Goal: Transaction & Acquisition: Purchase product/service

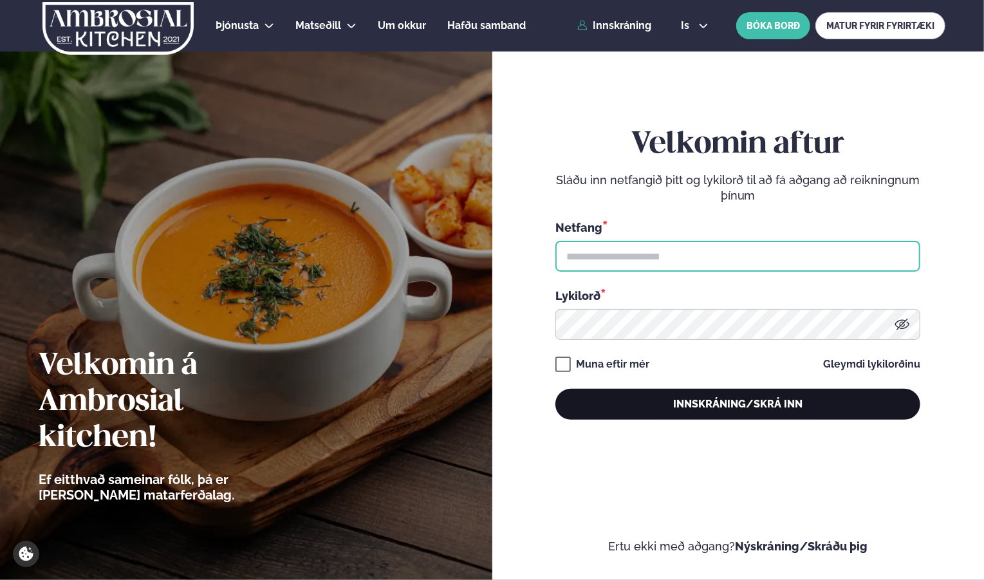
type input "**********"
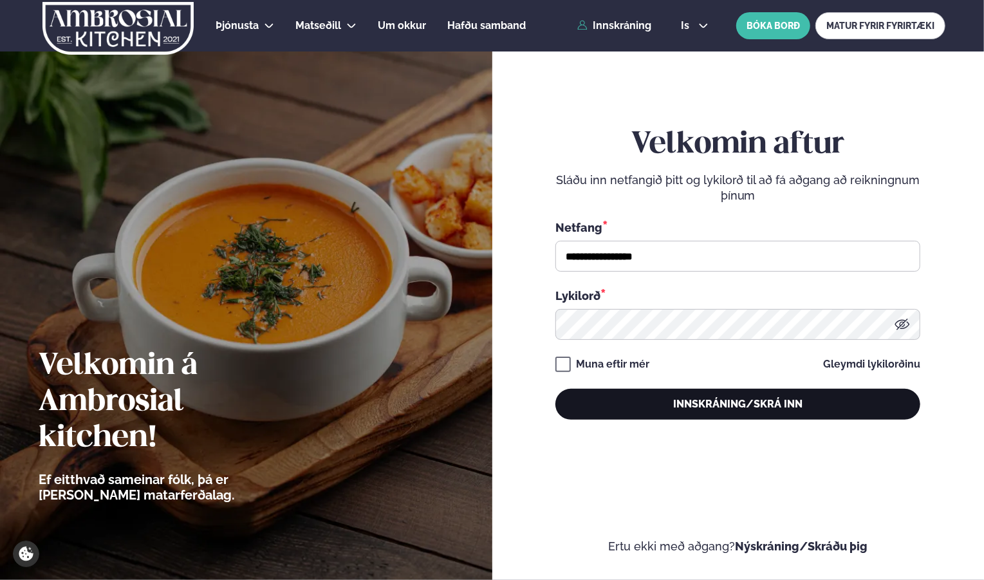
click at [714, 404] on button "Innskráning/Skrá inn" at bounding box center [738, 404] width 365 height 31
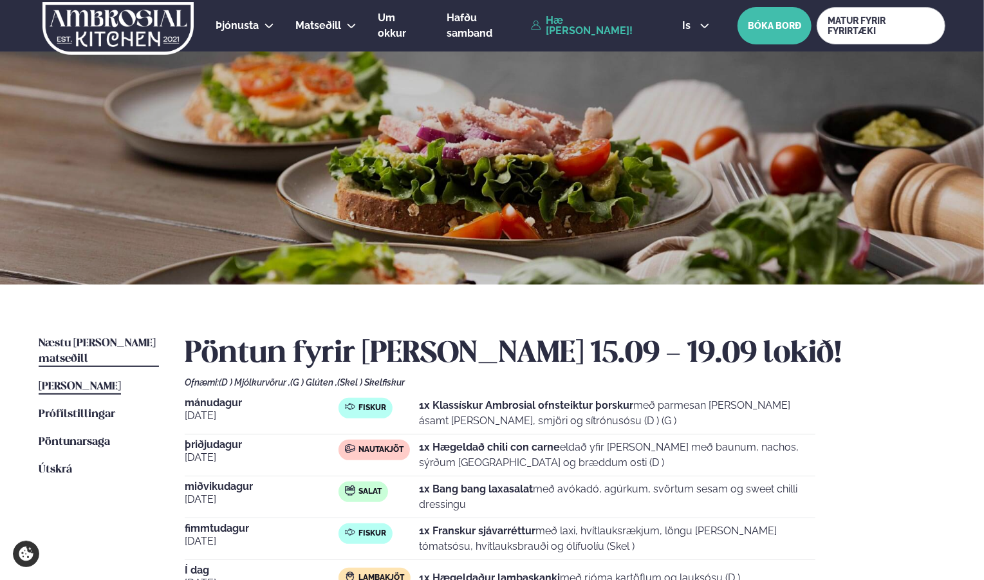
click at [86, 338] on link "Næstu [PERSON_NAME] matseðill Næsta vika" at bounding box center [99, 351] width 120 height 31
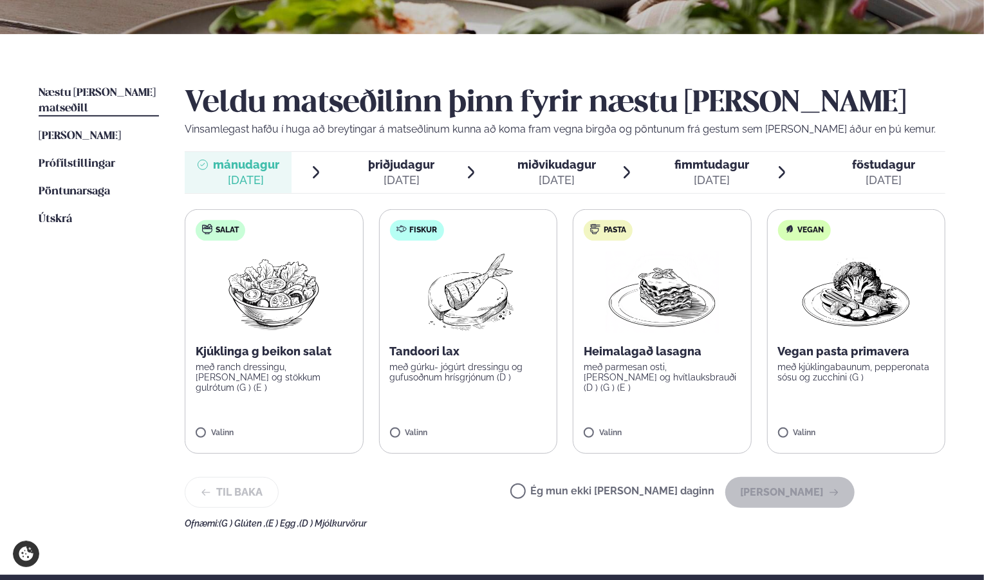
scroll to position [258, 0]
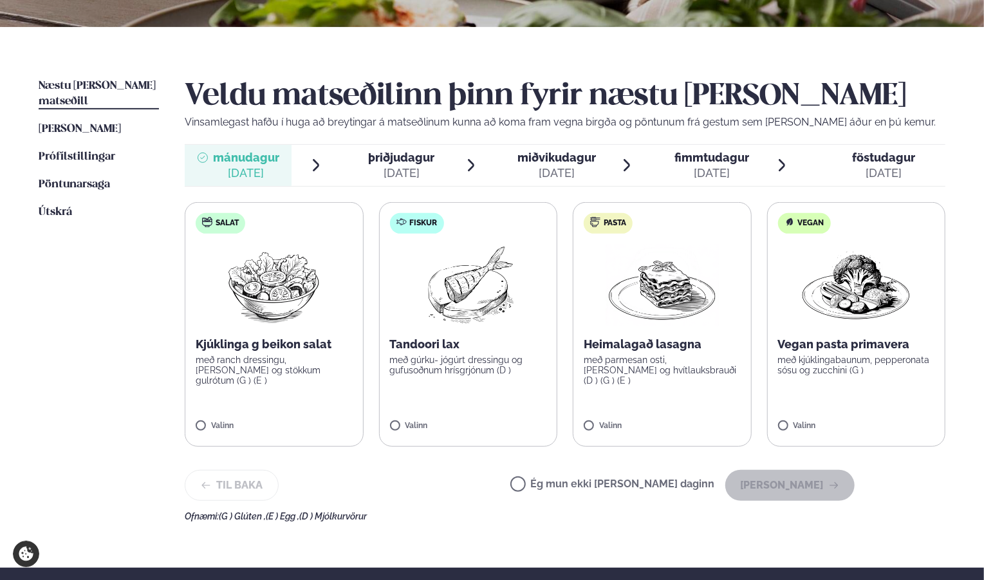
click at [453, 341] on p "Tandoori lax" at bounding box center [468, 344] width 157 height 15
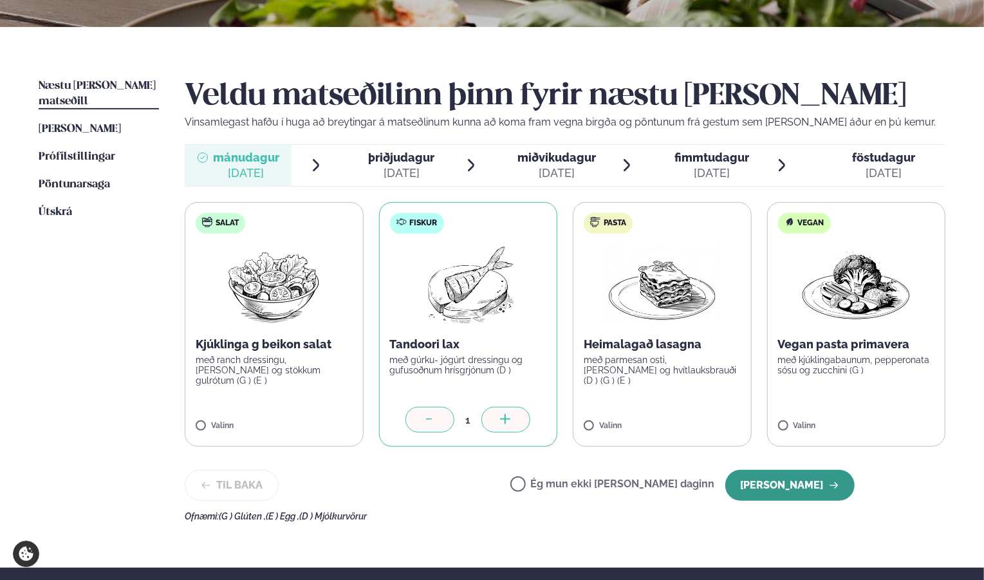
click at [769, 490] on button "[PERSON_NAME]" at bounding box center [790, 485] width 129 height 31
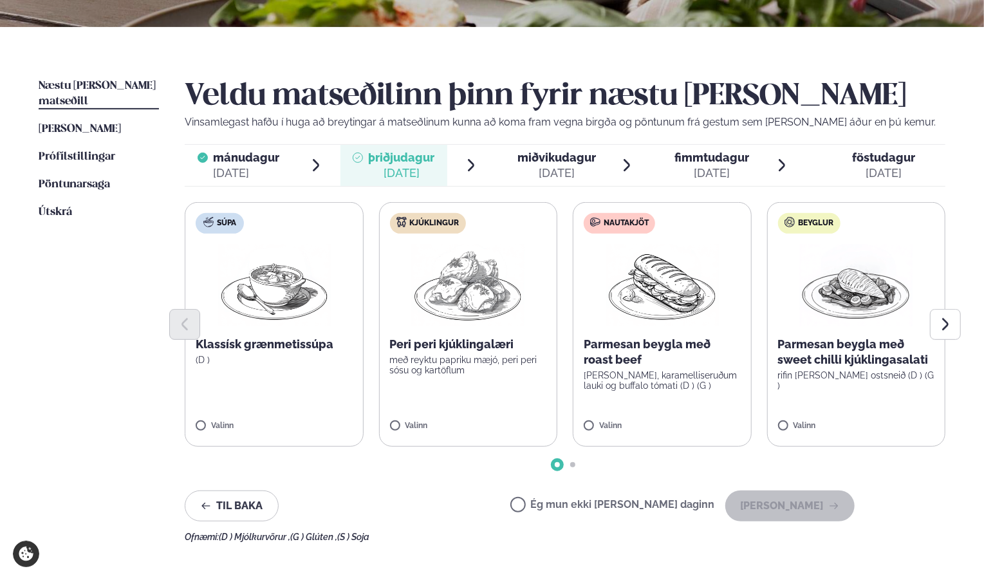
click at [461, 304] on img at bounding box center [467, 285] width 113 height 82
click at [807, 510] on button "[PERSON_NAME]" at bounding box center [790, 506] width 129 height 31
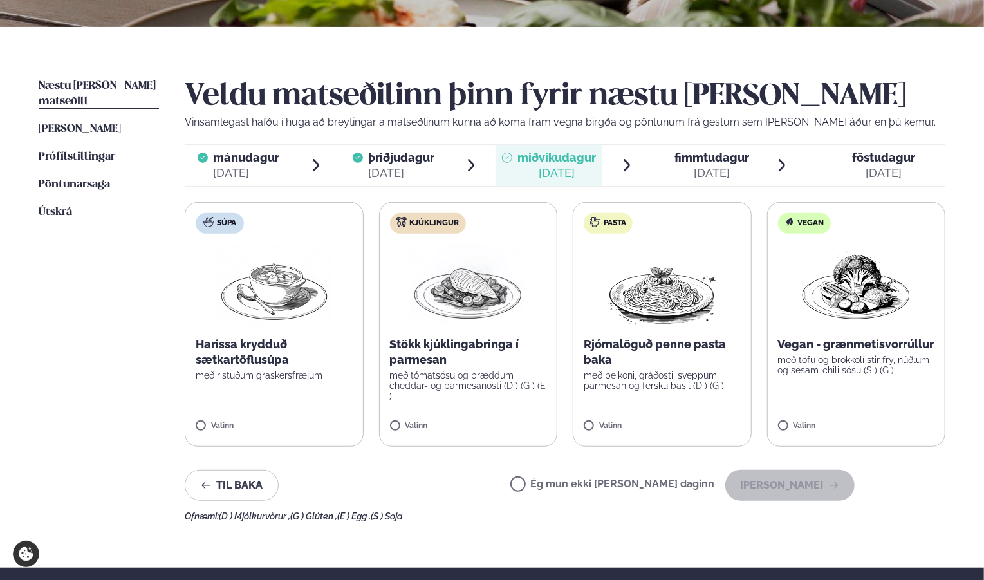
click at [482, 394] on label "Kjúklingur Stökk kjúklingabringa í parmesan með tómatsósu og bræddum cheddar- o…" at bounding box center [468, 324] width 179 height 245
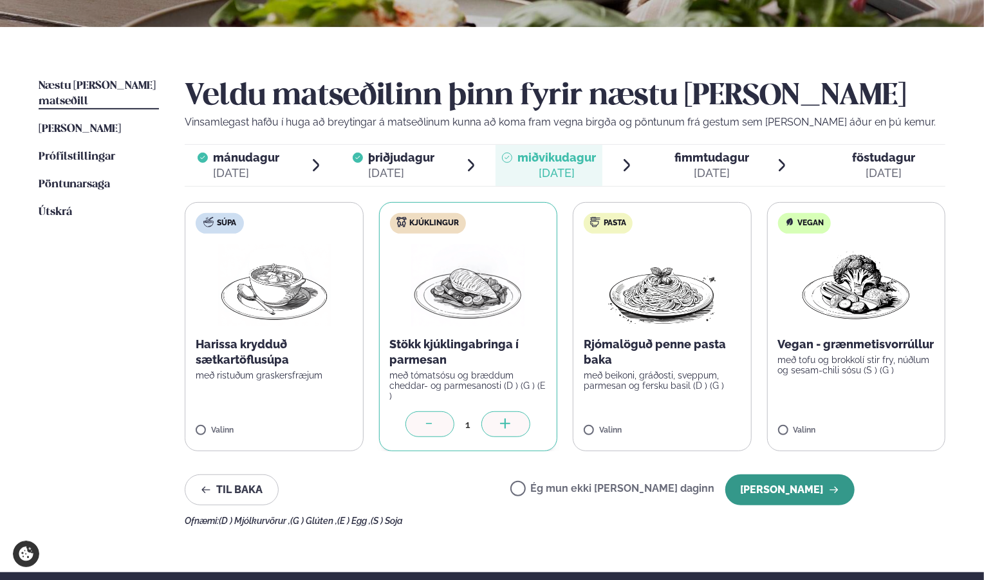
click at [774, 482] on button "[PERSON_NAME]" at bounding box center [790, 489] width 129 height 31
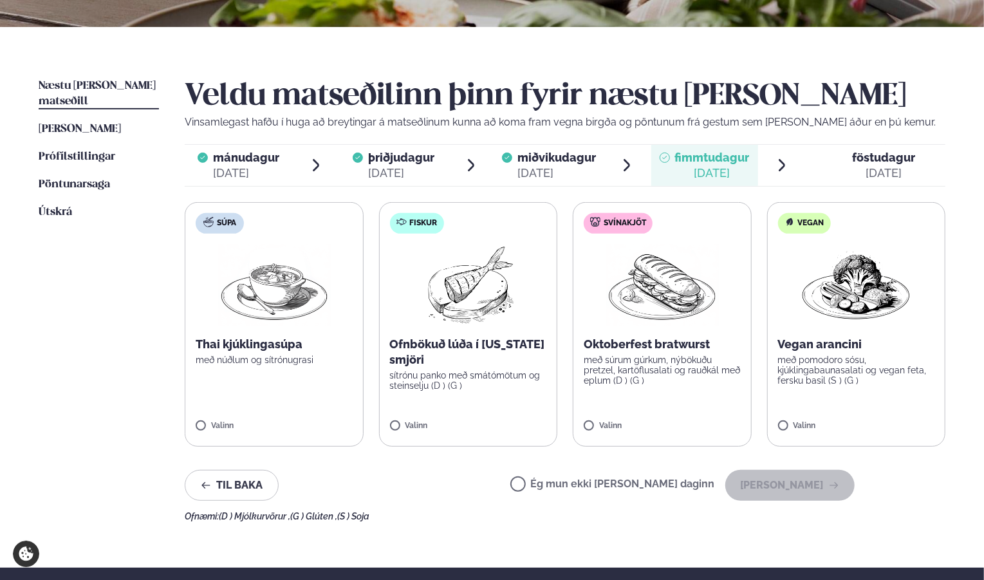
click at [457, 368] on div "Ofnbökuð lúða í [US_STATE] smjöri sítrónu panko með smátómötum og steinselju (D…" at bounding box center [468, 364] width 157 height 54
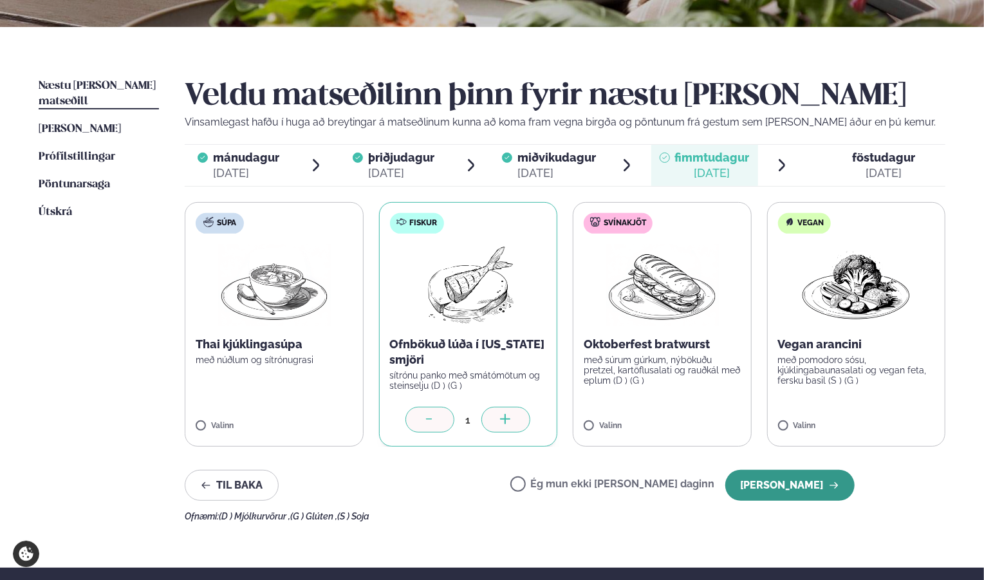
click at [783, 475] on button "[PERSON_NAME]" at bounding box center [790, 485] width 129 height 31
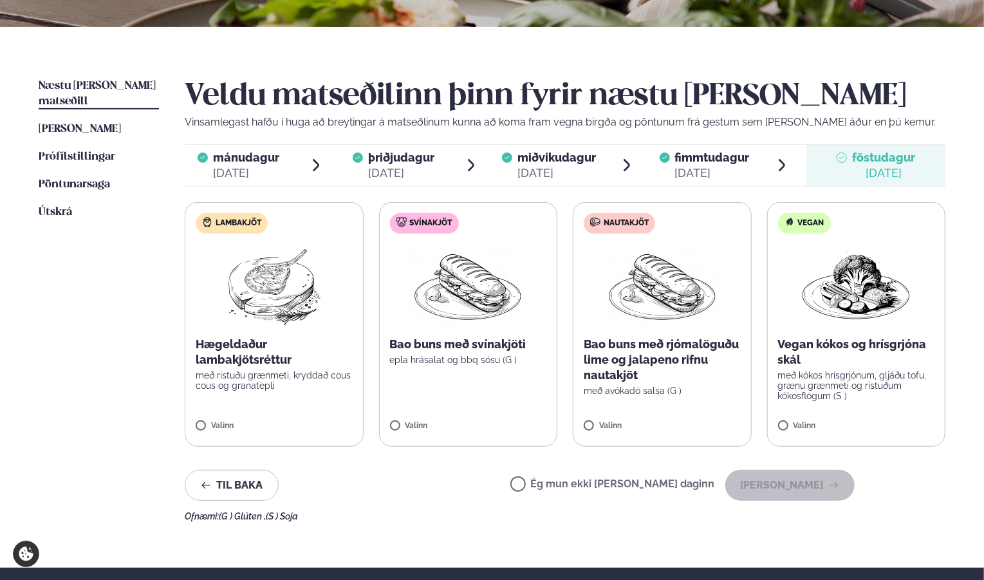
click at [642, 382] on p "Bao buns með rjómalöguðu lime og jalapeno rifnu nautakjöt" at bounding box center [662, 360] width 157 height 46
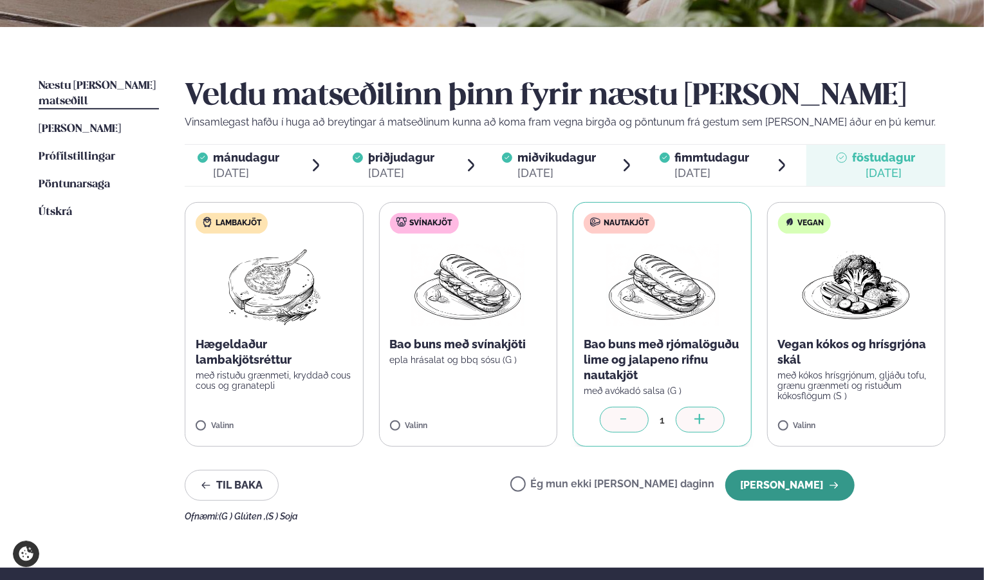
click at [800, 485] on button "[PERSON_NAME]" at bounding box center [790, 485] width 129 height 31
